Goal: Task Accomplishment & Management: Use online tool/utility

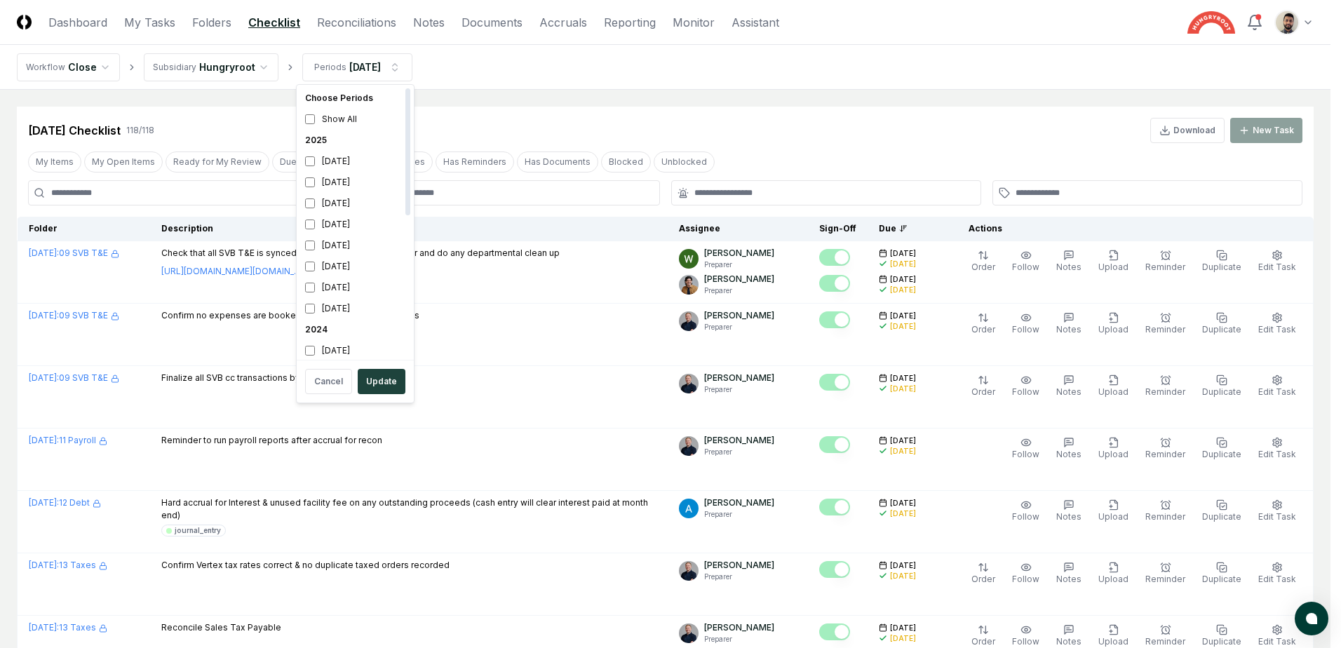
scroll to position [4, 0]
click at [381, 377] on button "Update" at bounding box center [382, 381] width 48 height 25
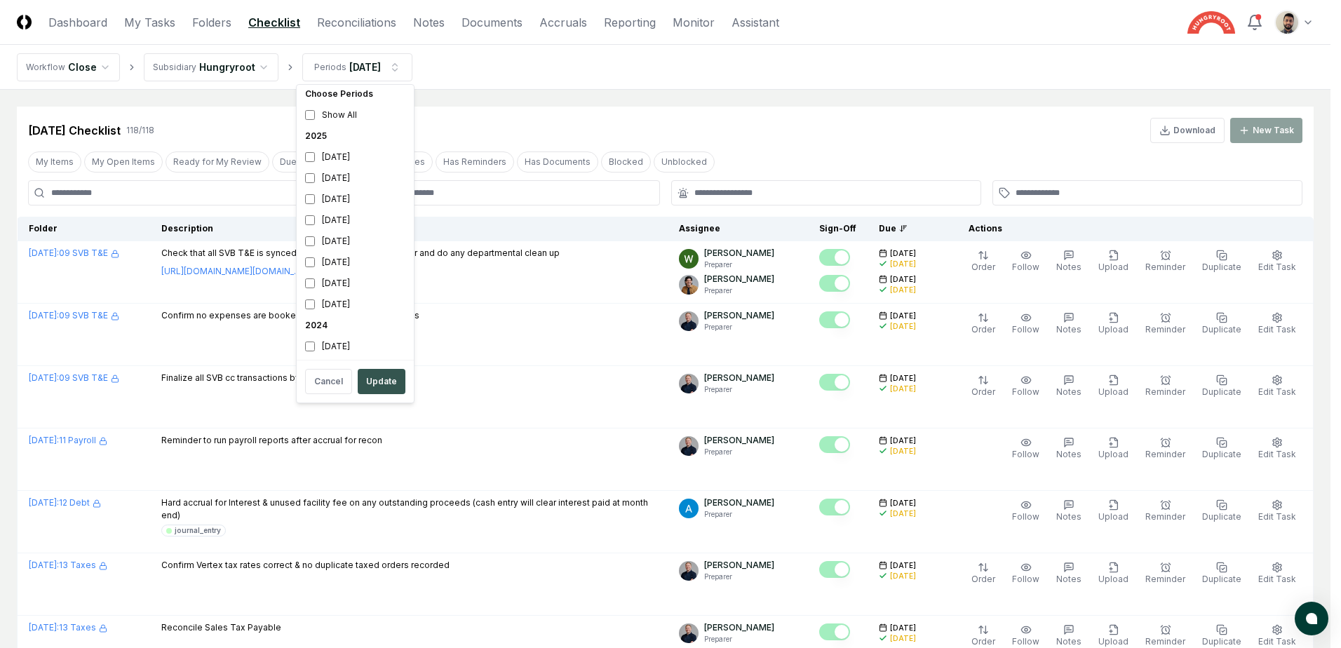
click at [378, 379] on button "Update" at bounding box center [382, 381] width 48 height 25
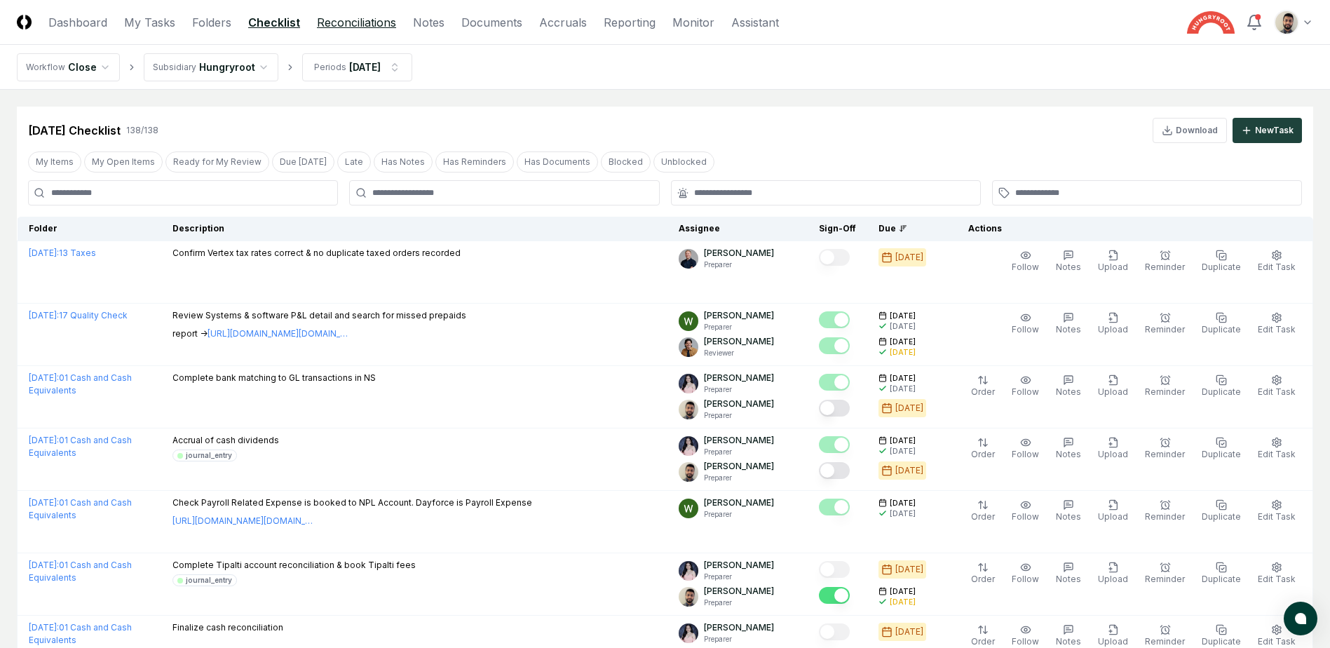
click at [384, 23] on link "Reconciliations" at bounding box center [356, 22] width 79 height 17
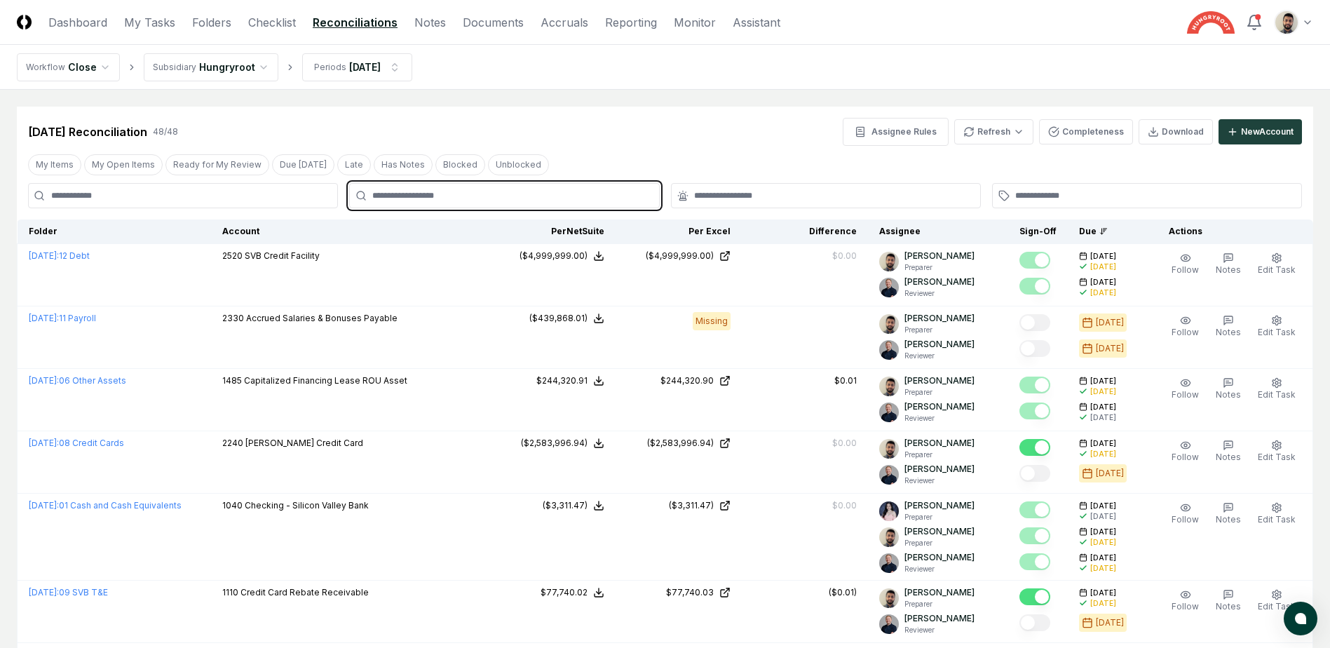
click at [447, 199] on input "text" at bounding box center [511, 195] width 278 height 13
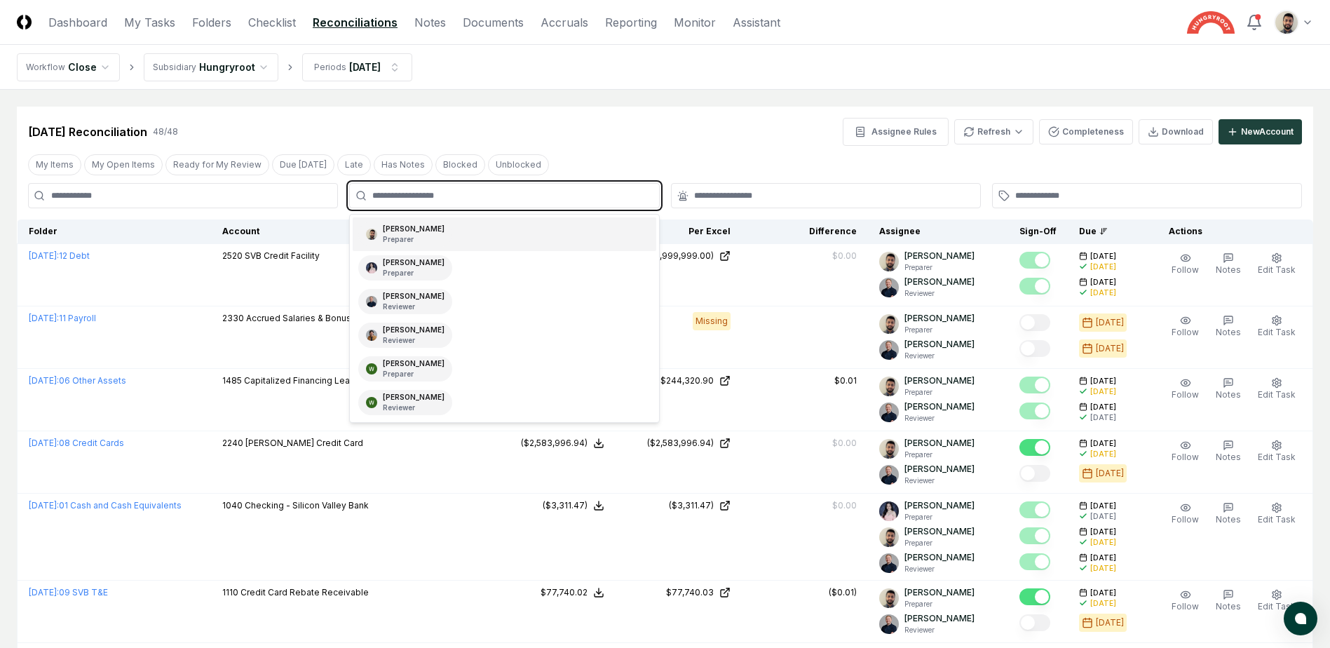
click at [436, 232] on div "[PERSON_NAME] Preparer" at bounding box center [504, 234] width 303 height 34
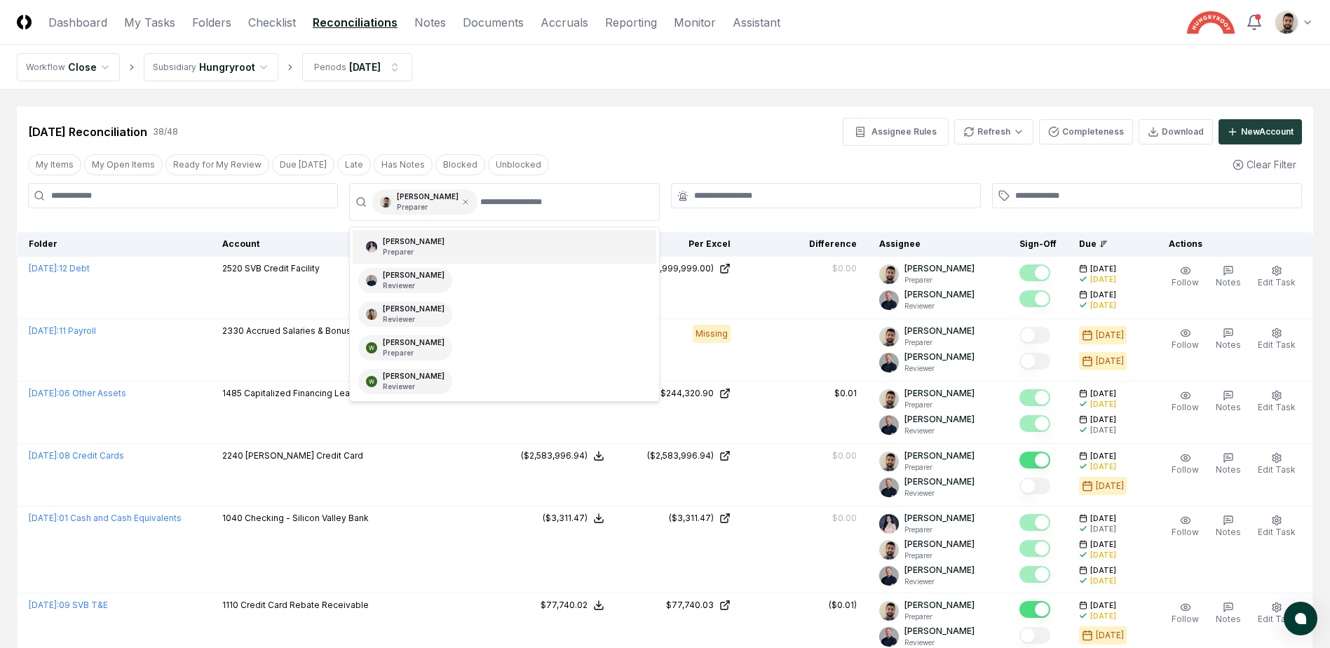
click at [703, 128] on div "[DATE] Reconciliation 38 / 48 Assignee Rules Refresh Completeness Download New …" at bounding box center [665, 132] width 1274 height 28
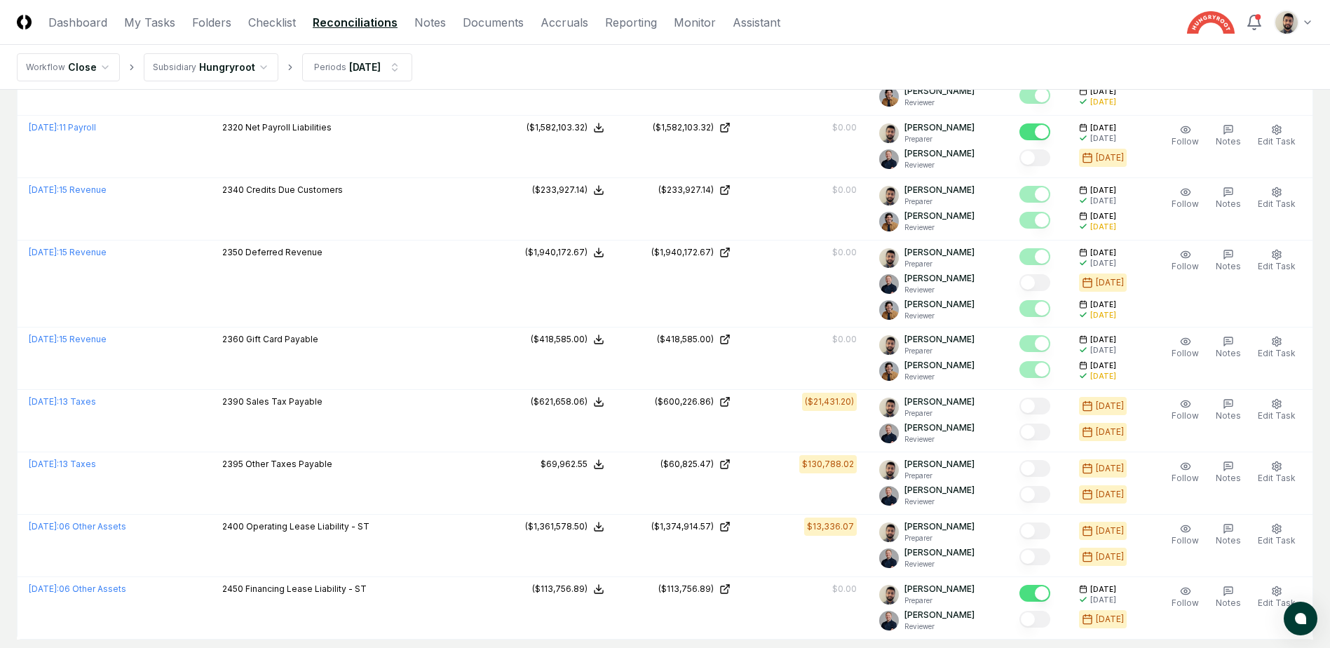
scroll to position [2244, 0]
